Goal: Navigation & Orientation: Go to known website

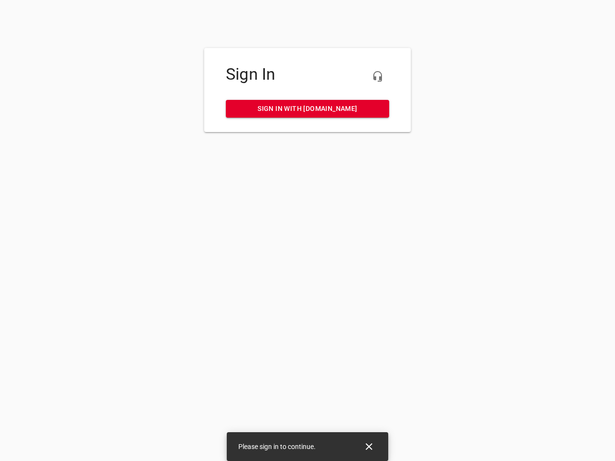
click at [378, 76] on icon "button" at bounding box center [378, 77] width 12 height 12
click at [369, 447] on icon "Close" at bounding box center [369, 446] width 7 height 7
